Goal: Find specific page/section: Find specific page/section

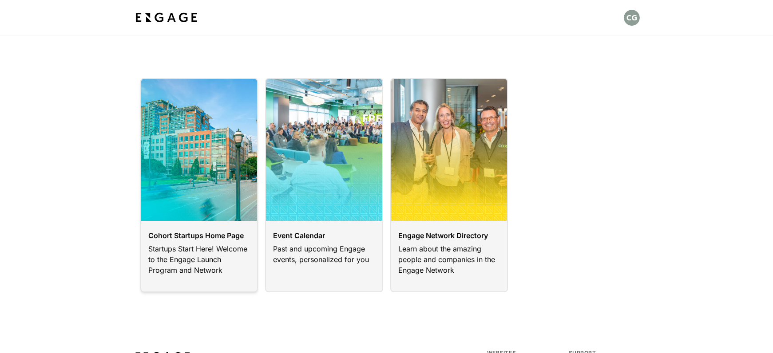
click at [234, 240] on link at bounding box center [199, 185] width 118 height 214
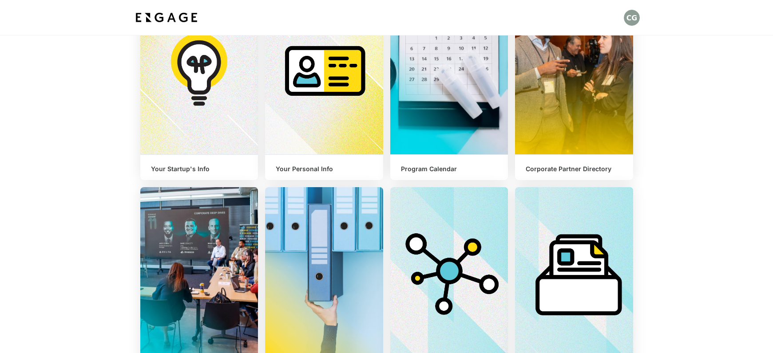
scroll to position [292, 0]
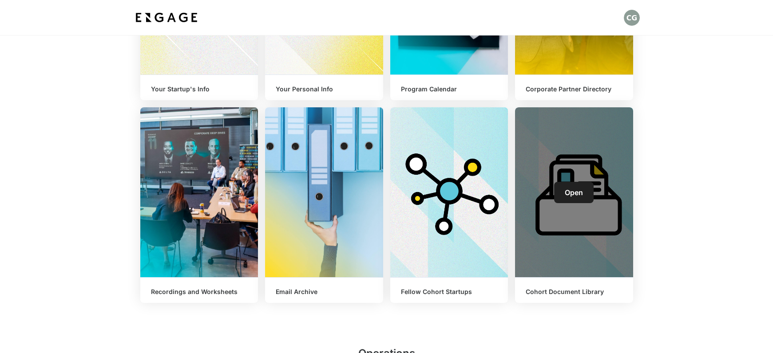
click at [582, 195] on span "Open" at bounding box center [574, 192] width 18 height 9
